Goal: Task Accomplishment & Management: Manage account settings

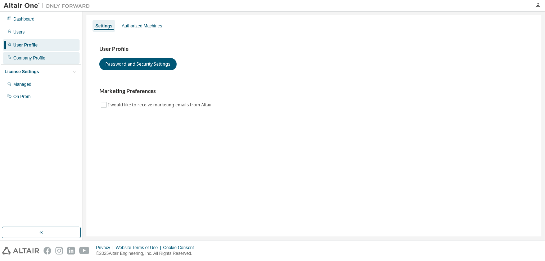
click at [22, 59] on div "Company Profile" at bounding box center [29, 58] width 32 height 6
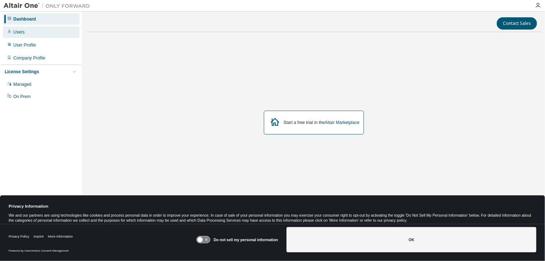
click at [23, 33] on div "Users" at bounding box center [18, 32] width 11 height 6
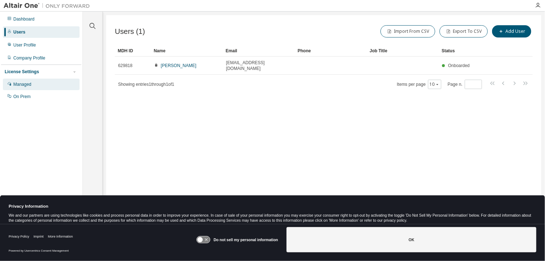
click at [30, 86] on div "Managed" at bounding box center [22, 84] width 18 height 6
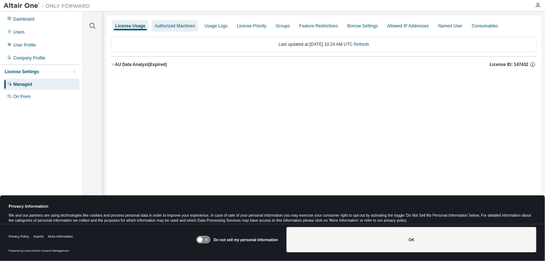
click at [180, 26] on div "Authorized Machines" at bounding box center [175, 26] width 40 height 6
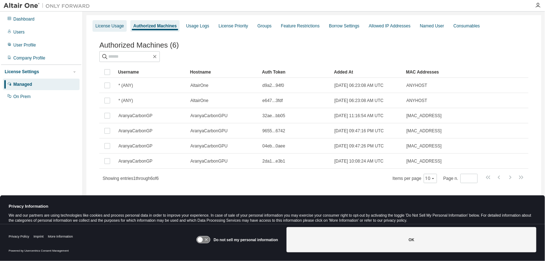
click at [114, 24] on div "License Usage" at bounding box center [109, 26] width 28 height 6
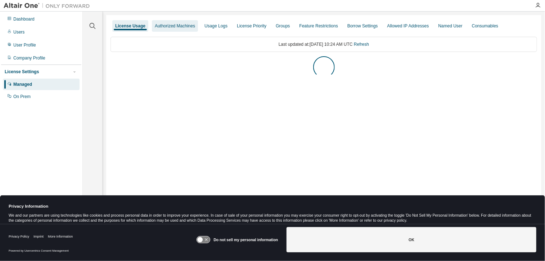
click at [155, 24] on div "Authorized Machines" at bounding box center [175, 26] width 40 height 6
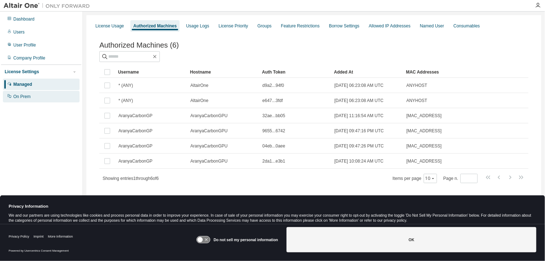
click at [21, 96] on div "On Prem" at bounding box center [21, 97] width 17 height 6
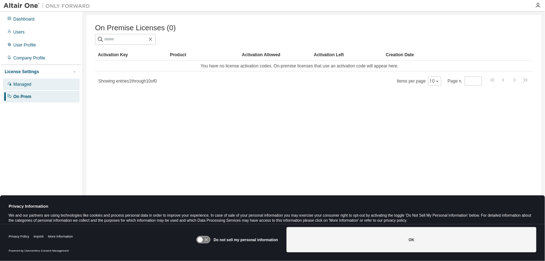
click at [28, 87] on div "Managed" at bounding box center [22, 84] width 18 height 6
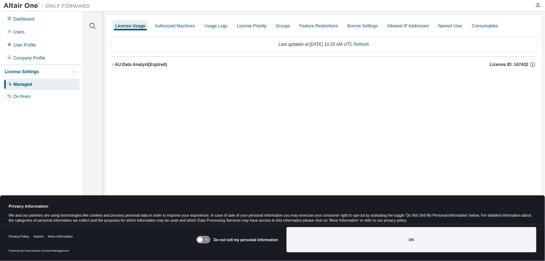
click at [109, 63] on div "License Usage Authorized Machines Usage Logs License Priority Groups Feature Re…" at bounding box center [323, 125] width 435 height 221
click at [111, 63] on icon "button" at bounding box center [113, 64] width 4 height 4
